Goal: Information Seeking & Learning: Learn about a topic

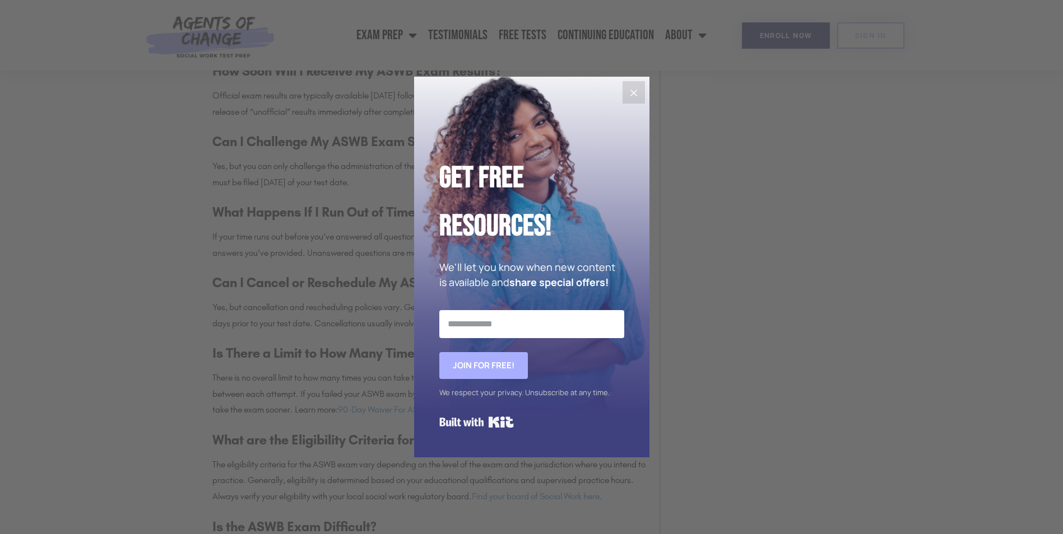
scroll to position [2129, 0]
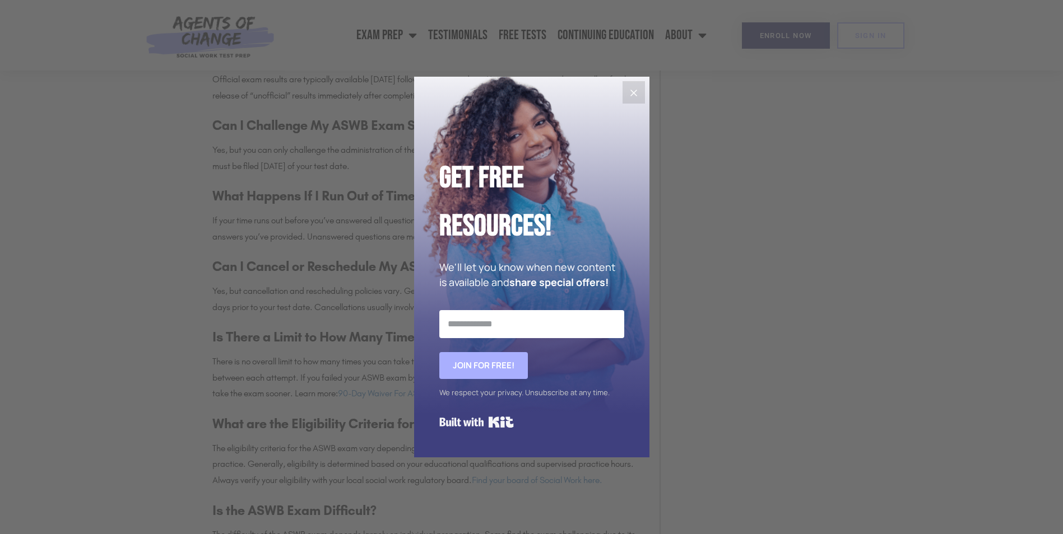
click at [640, 92] on icon "Close" at bounding box center [633, 92] width 13 height 13
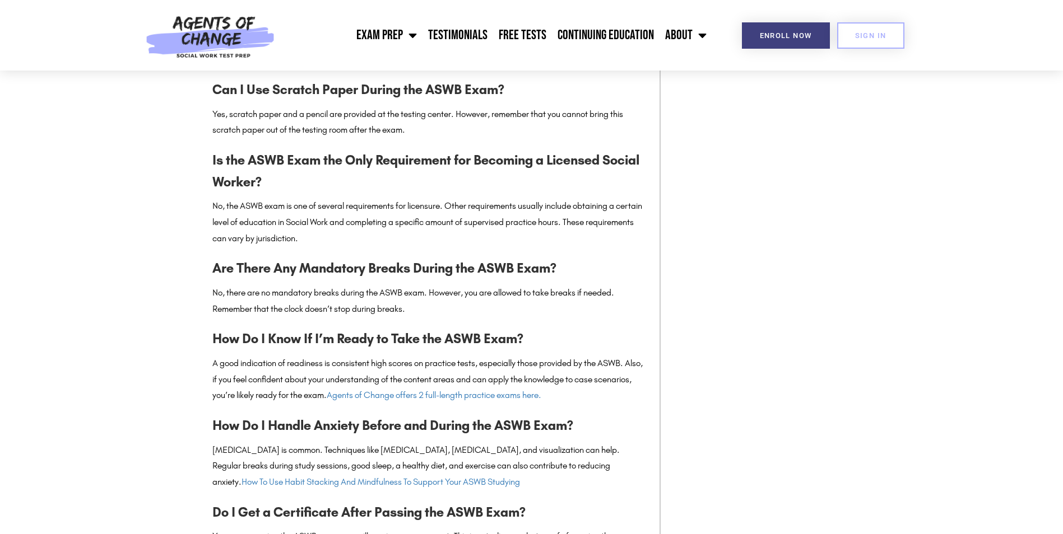
scroll to position [3417, 0]
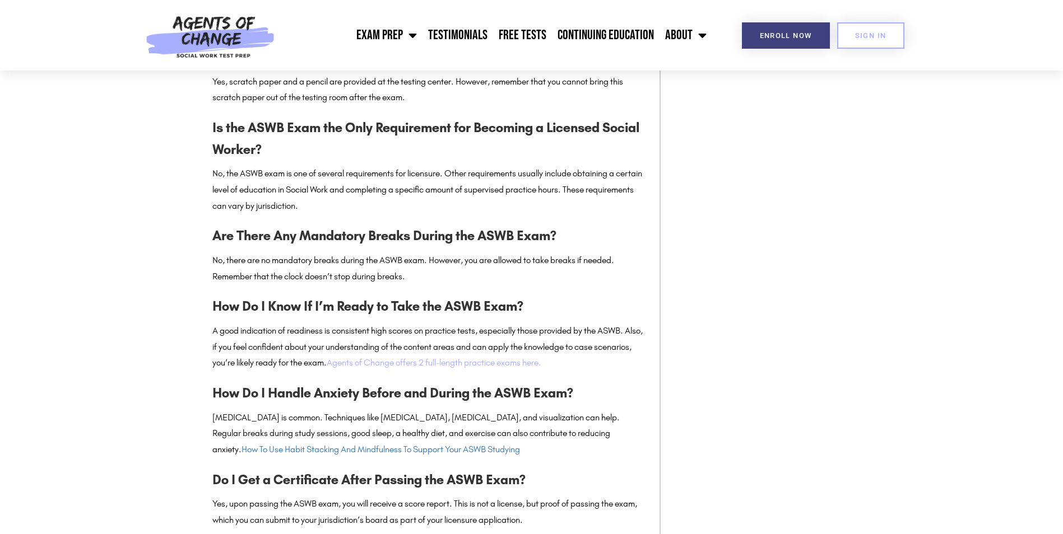
click at [461, 368] on link "Agents of Change offers 2 full-length practice exams here." at bounding box center [434, 362] width 215 height 11
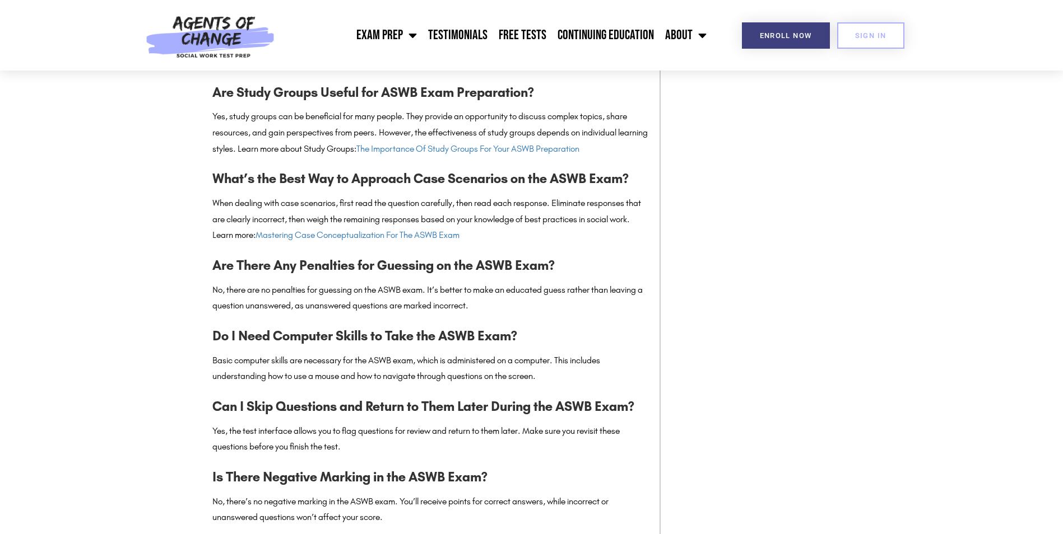
scroll to position [4649, 0]
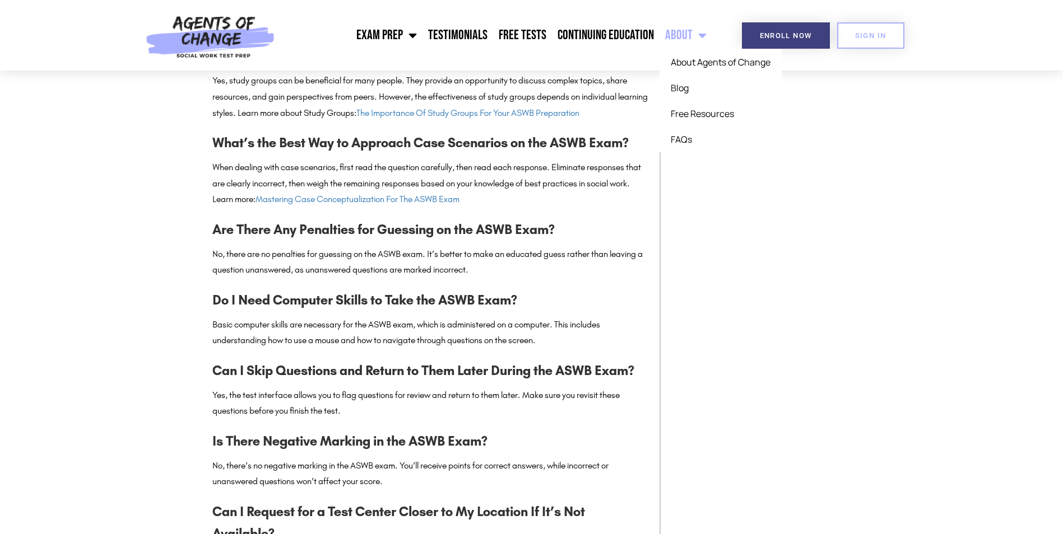
click at [700, 30] on span "Menu" at bounding box center [699, 35] width 14 height 25
